Goal: Information Seeking & Learning: Learn about a topic

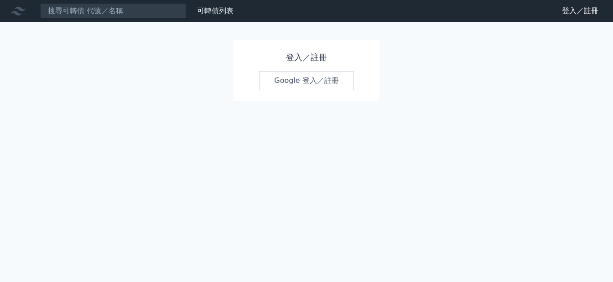
click at [284, 81] on link "Google 登入／註冊" at bounding box center [306, 80] width 95 height 19
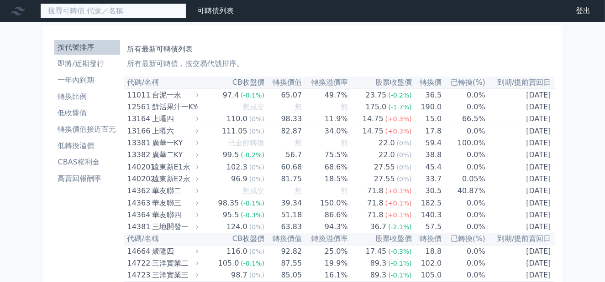
click at [94, 16] on input at bounding box center [113, 11] width 146 height 16
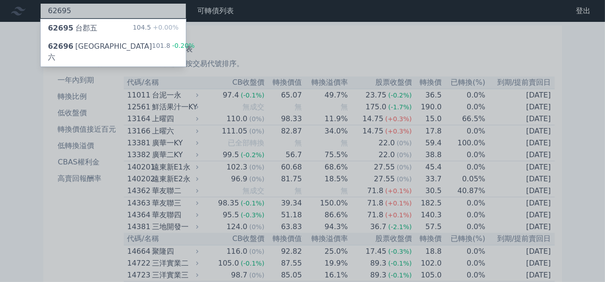
type input "62695"
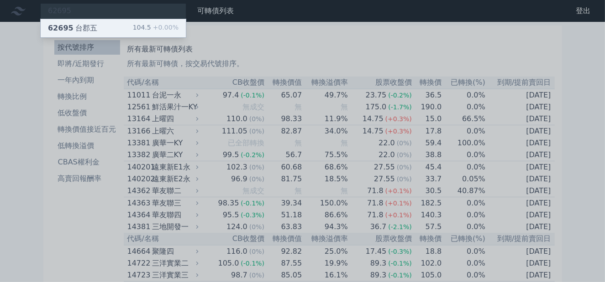
click at [73, 30] on div "62695 [GEOGRAPHIC_DATA]五" at bounding box center [72, 28] width 49 height 11
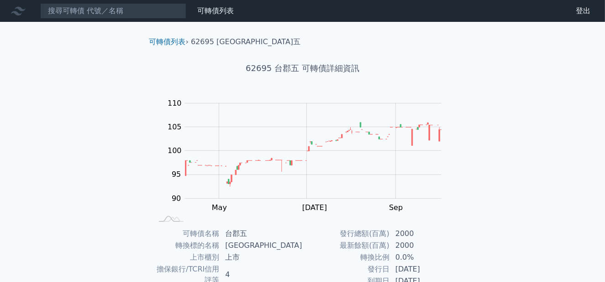
scroll to position [57, 0]
